Goal: Task Accomplishment & Management: Complete application form

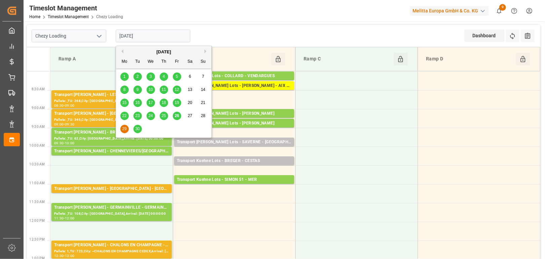
click at [174, 38] on input "[DATE]" at bounding box center [153, 36] width 75 height 13
click at [136, 131] on span "30" at bounding box center [137, 129] width 4 height 5
type input "[DATE]"
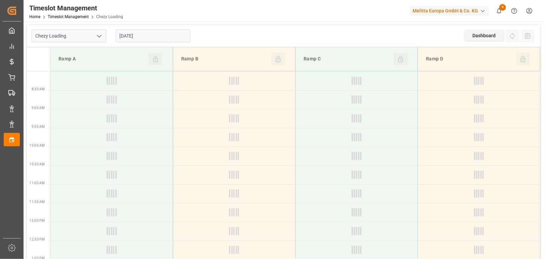
click at [97, 34] on icon "open menu" at bounding box center [99, 36] width 8 height 8
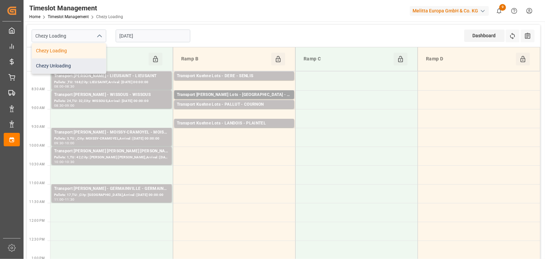
click at [88, 65] on div "Chezy Unloading" at bounding box center [69, 65] width 74 height 15
type input "Chezy Unloading"
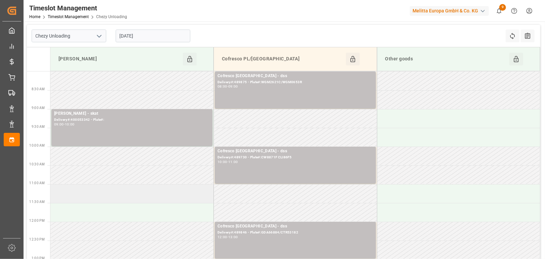
click at [117, 188] on td at bounding box center [131, 193] width 163 height 19
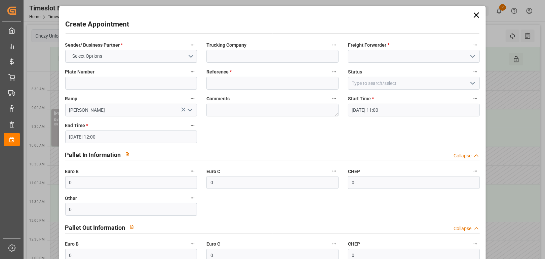
click at [222, 63] on div "Trucking Company" at bounding box center [272, 51] width 141 height 27
click at [222, 56] on input at bounding box center [272, 56] width 132 height 13
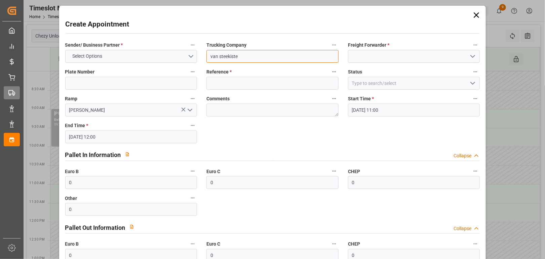
type input "van steekiste"
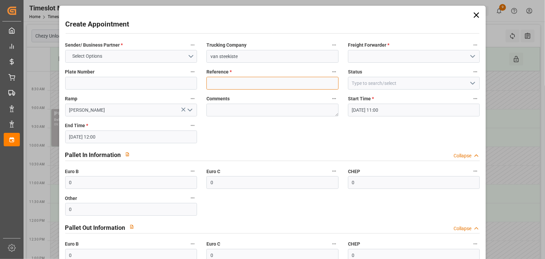
click at [268, 86] on input at bounding box center [272, 83] width 132 height 13
type input "x"
click at [155, 56] on button "Select Options" at bounding box center [131, 56] width 132 height 13
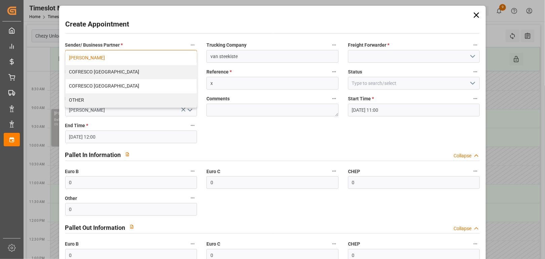
click at [161, 58] on div "[PERSON_NAME]" at bounding box center [131, 58] width 131 height 14
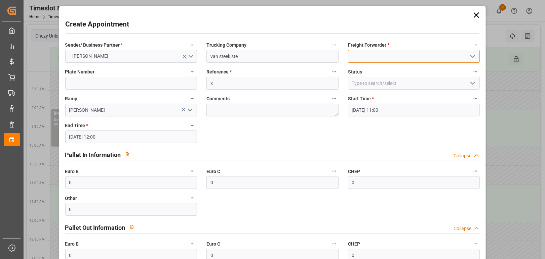
click at [365, 58] on input at bounding box center [414, 56] width 132 height 13
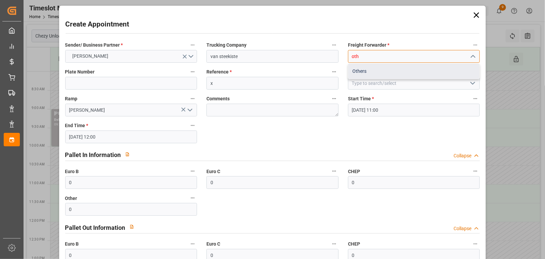
click at [366, 71] on div "Others" at bounding box center [413, 71] width 131 height 15
type input "Others"
